Goal: Transaction & Acquisition: Purchase product/service

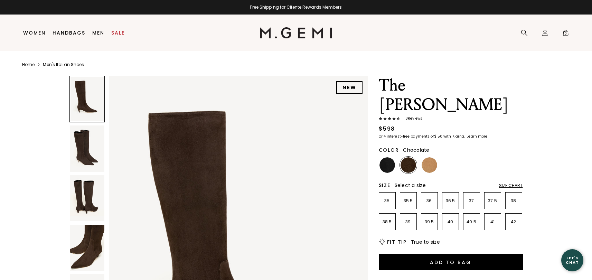
click at [83, 152] on img at bounding box center [87, 148] width 35 height 46
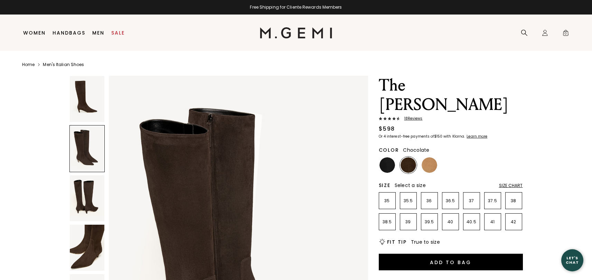
click at [81, 202] on img at bounding box center [87, 198] width 35 height 46
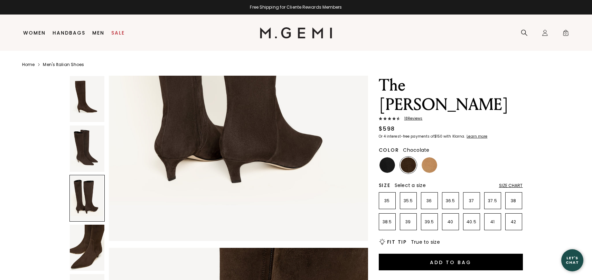
scroll to position [893, 0]
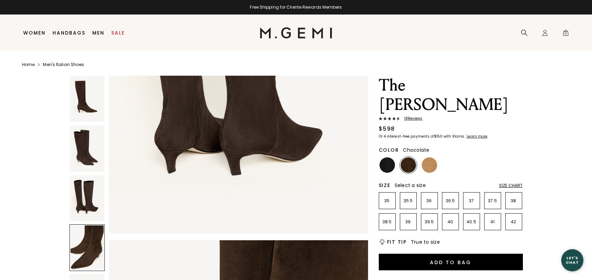
click at [76, 235] on div at bounding box center [86, 247] width 35 height 47
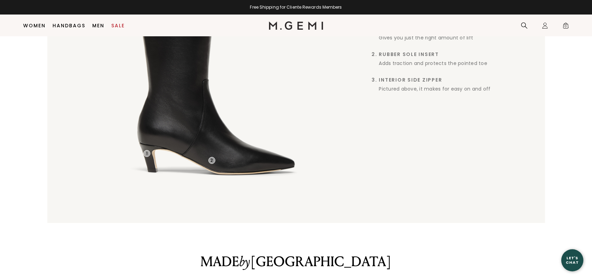
scroll to position [586, 0]
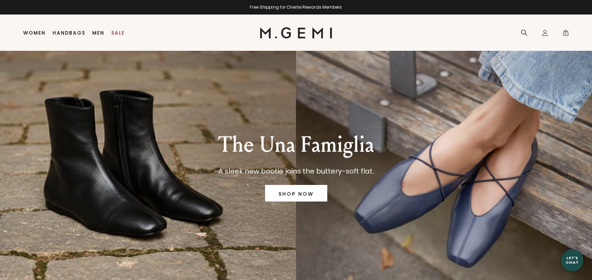
scroll to position [8, 0]
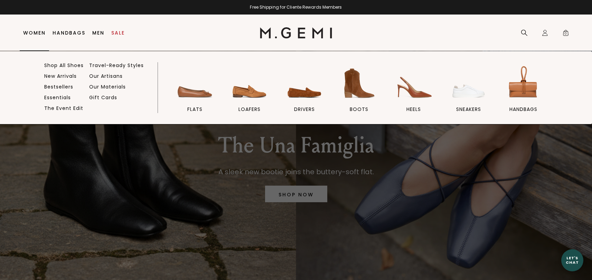
click at [33, 32] on link "Women" at bounding box center [34, 33] width 22 height 6
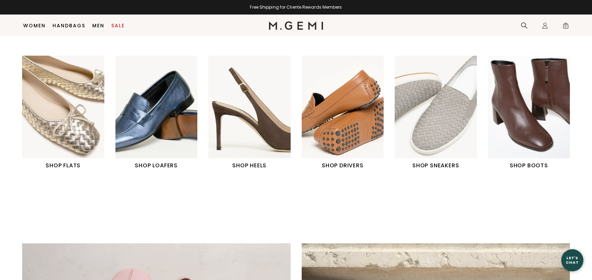
scroll to position [326, 0]
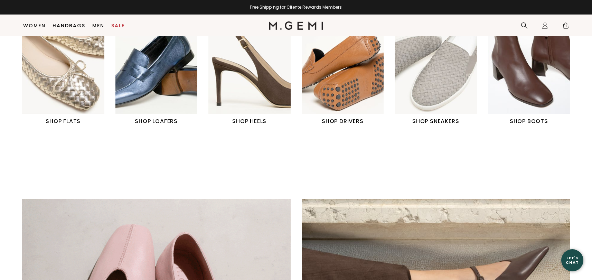
click at [537, 80] on img "6 / 6" at bounding box center [529, 62] width 82 height 103
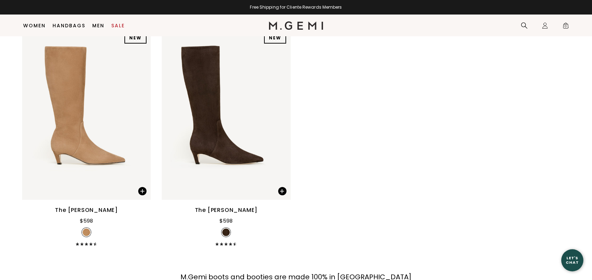
scroll to position [1081, 0]
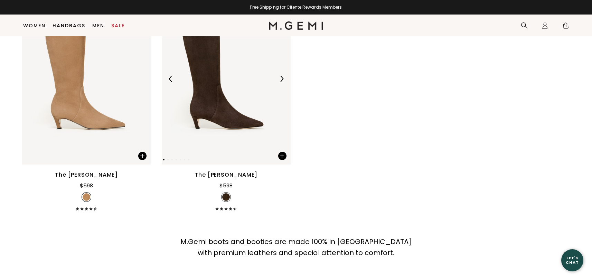
click at [282, 82] on div at bounding box center [281, 78] width 11 height 11
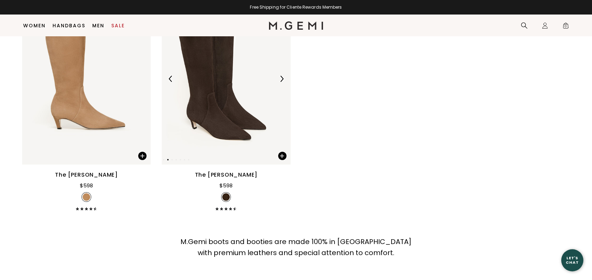
click at [282, 83] on div at bounding box center [281, 78] width 11 height 11
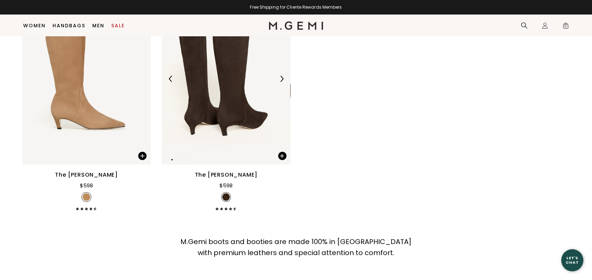
click at [282, 83] on div at bounding box center [281, 78] width 11 height 11
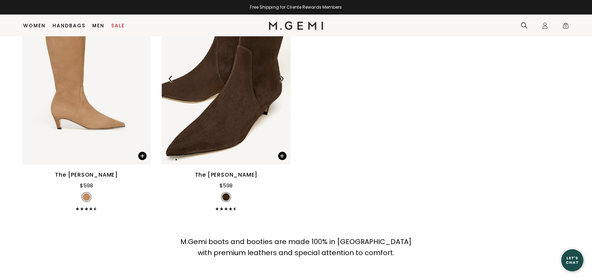
click at [282, 83] on div at bounding box center [281, 78] width 11 height 11
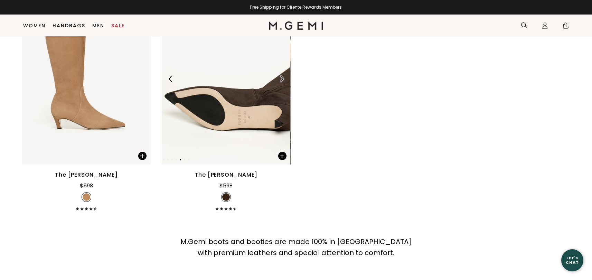
click at [282, 83] on div at bounding box center [281, 78] width 11 height 11
